Goal: Find contact information: Find contact information

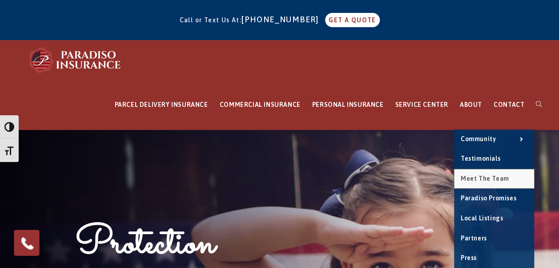
click at [477, 185] on link "Meet the Team" at bounding box center [494, 179] width 80 height 20
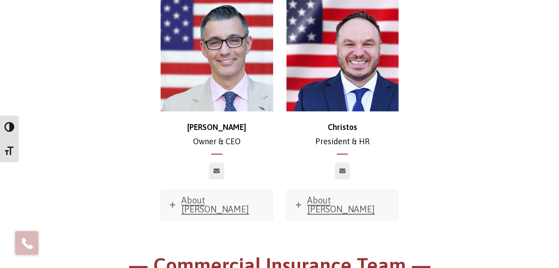
scroll to position [267, 0]
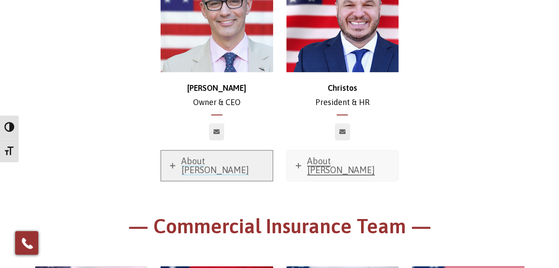
click at [213, 163] on span "About Chris" at bounding box center [215, 165] width 68 height 19
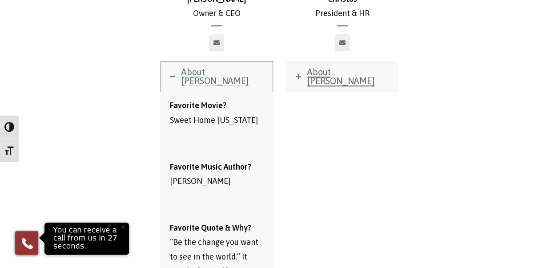
scroll to position [178, 0]
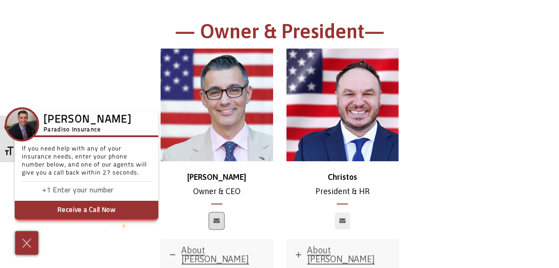
click at [216, 218] on icon at bounding box center [216, 220] width 6 height 5
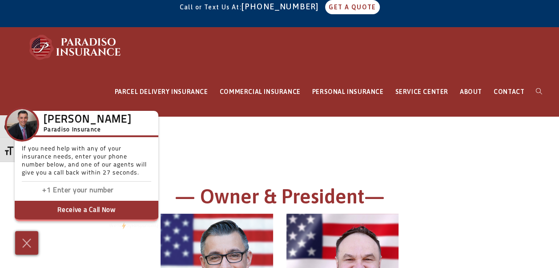
scroll to position [0, 0]
